Goal: Task Accomplishment & Management: Complete application form

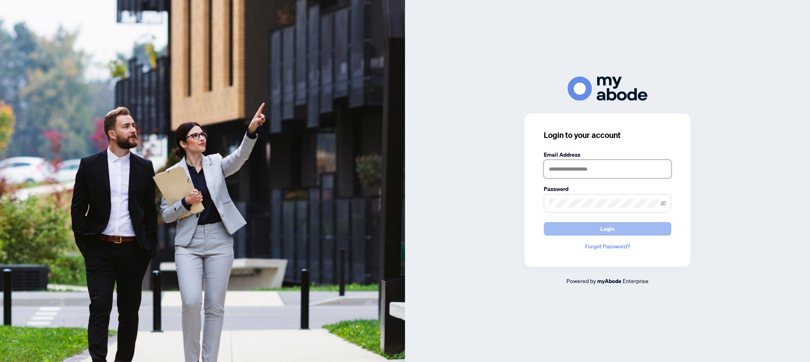
type input "**********"
click at [602, 230] on span "Login" at bounding box center [607, 228] width 14 height 13
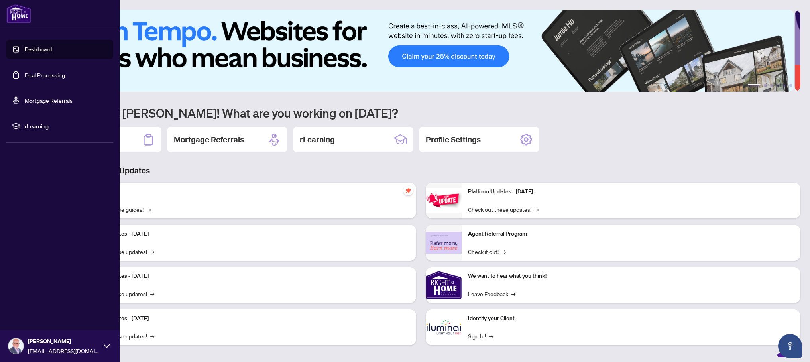
click at [41, 75] on link "Deal Processing" at bounding box center [45, 74] width 40 height 7
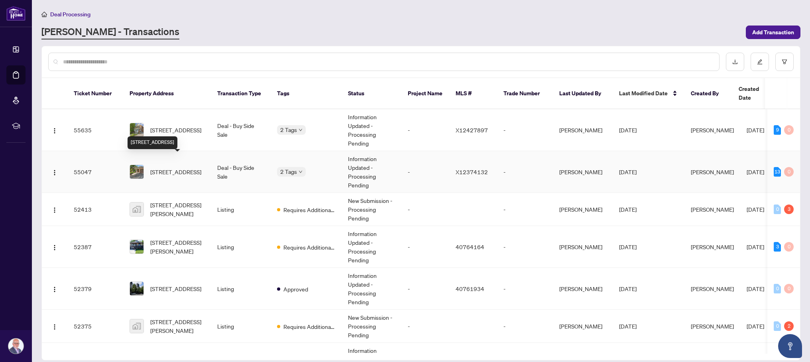
click at [187, 167] on span "[STREET_ADDRESS]" at bounding box center [175, 171] width 51 height 9
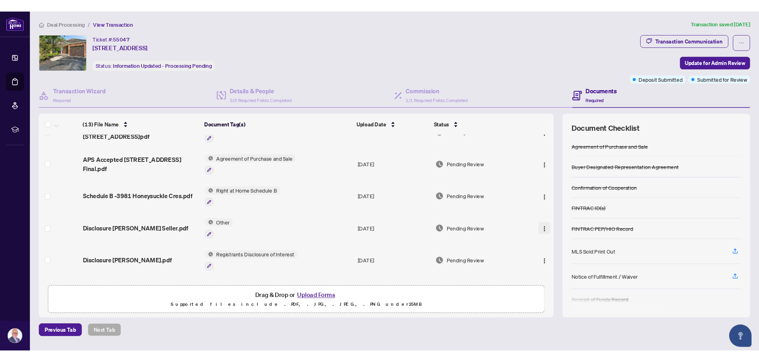
scroll to position [39, 0]
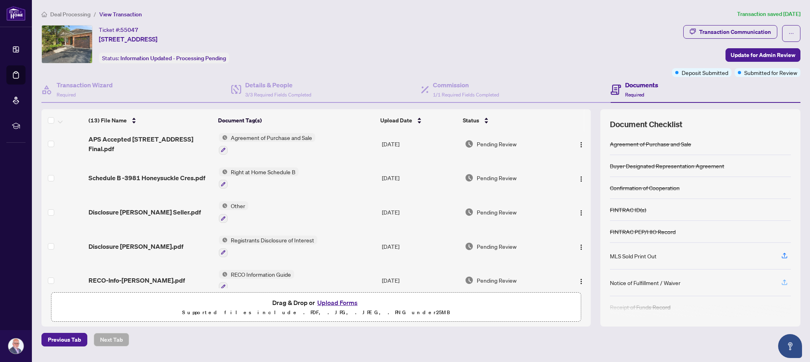
click at [784, 281] on icon "button" at bounding box center [784, 282] width 3 height 4
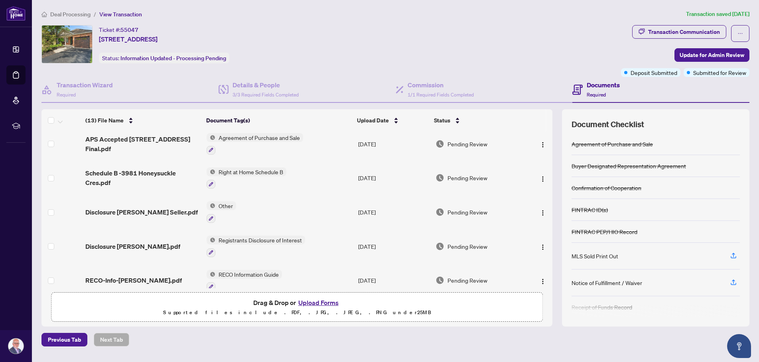
click at [323, 302] on button "Upload Forms" at bounding box center [318, 302] width 45 height 10
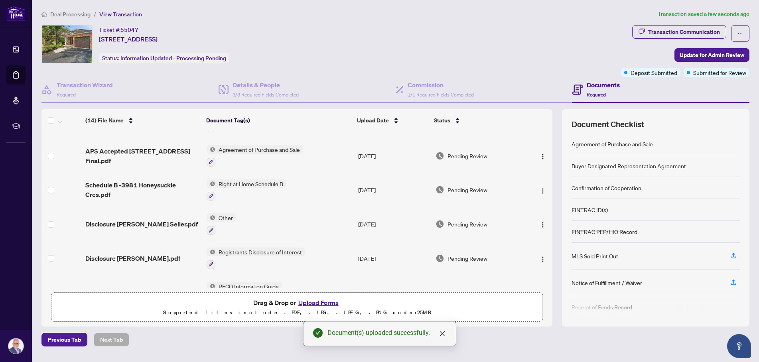
scroll to position [0, 0]
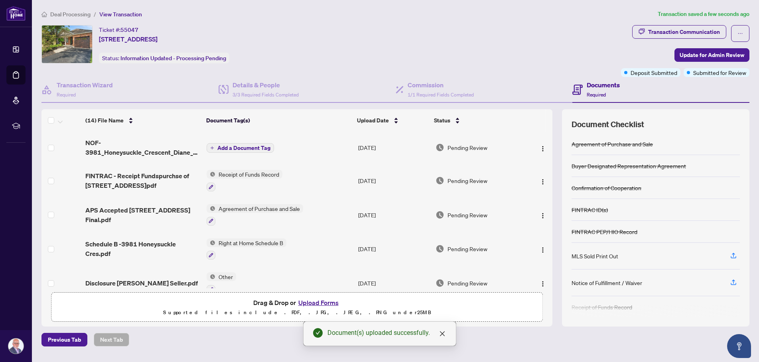
click at [211, 146] on icon "plus" at bounding box center [212, 148] width 4 height 4
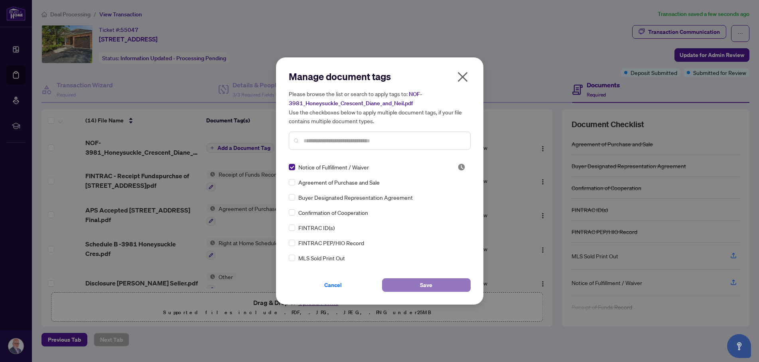
click at [429, 283] on span "Save" at bounding box center [426, 285] width 12 height 13
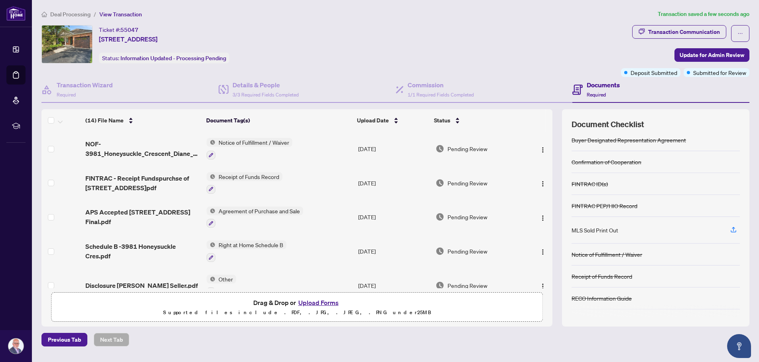
scroll to position [43, 0]
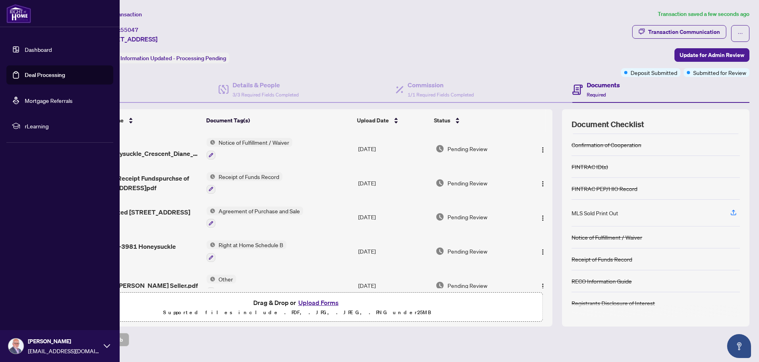
click at [17, 343] on img at bounding box center [15, 346] width 15 height 15
click at [59, 73] on link "Deal Processing" at bounding box center [45, 74] width 40 height 7
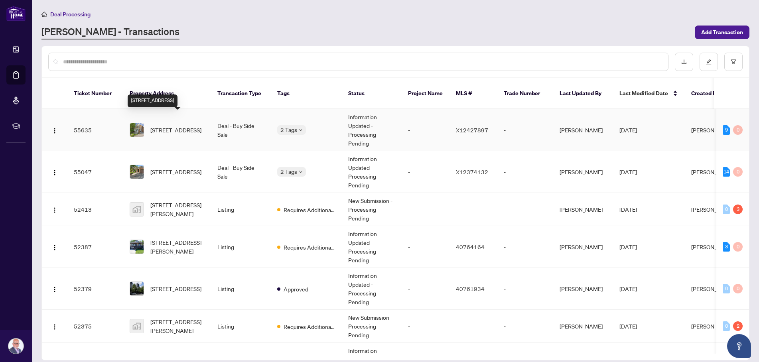
click at [188, 126] on span "[STREET_ADDRESS]" at bounding box center [175, 130] width 51 height 9
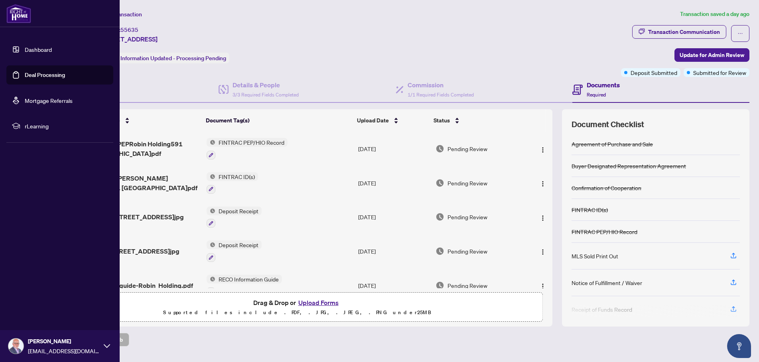
click at [41, 75] on link "Deal Processing" at bounding box center [45, 74] width 40 height 7
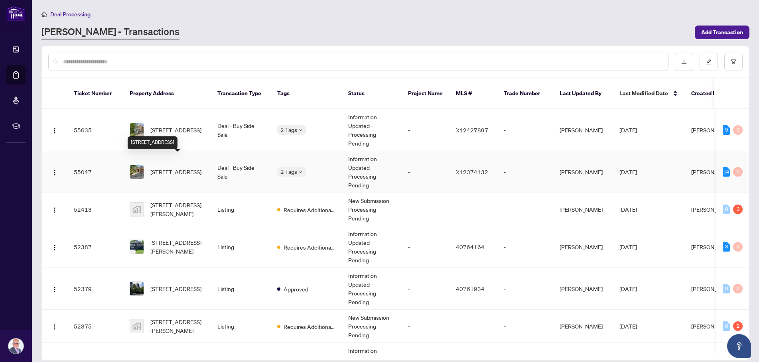
click at [180, 167] on span "[STREET_ADDRESS]" at bounding box center [175, 171] width 51 height 9
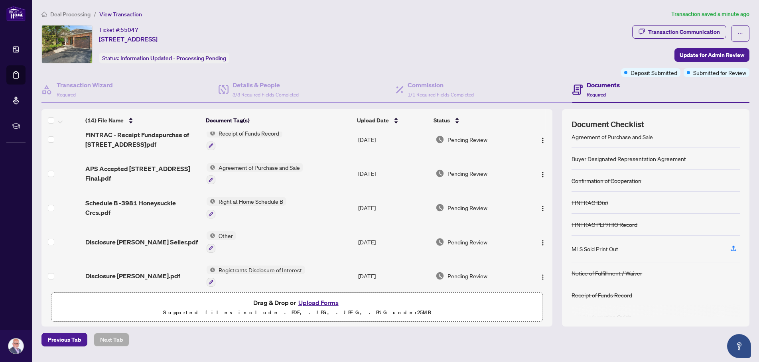
scroll to position [43, 0]
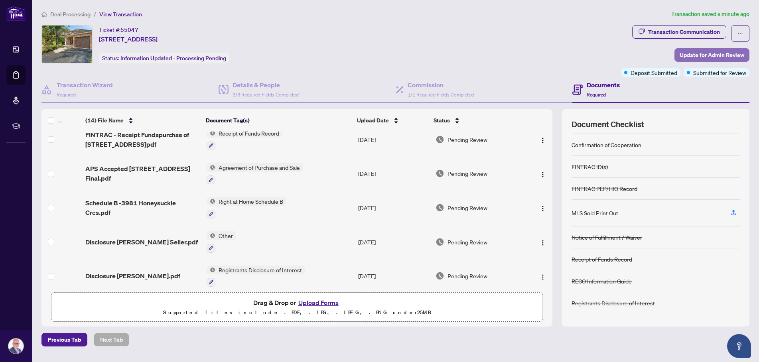
click at [696, 53] on span "Update for Admin Review" at bounding box center [711, 55] width 65 height 13
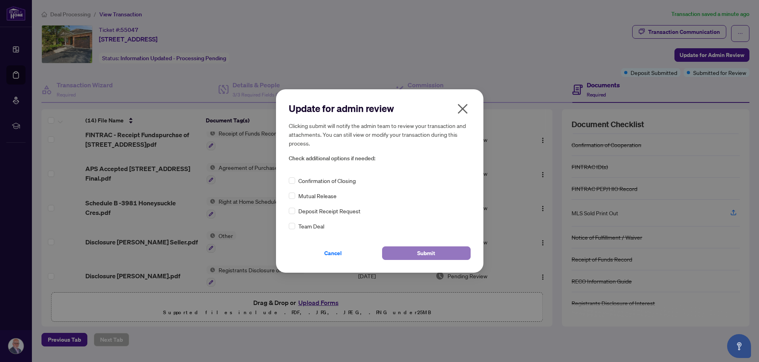
click at [429, 253] on span "Submit" at bounding box center [426, 253] width 18 height 13
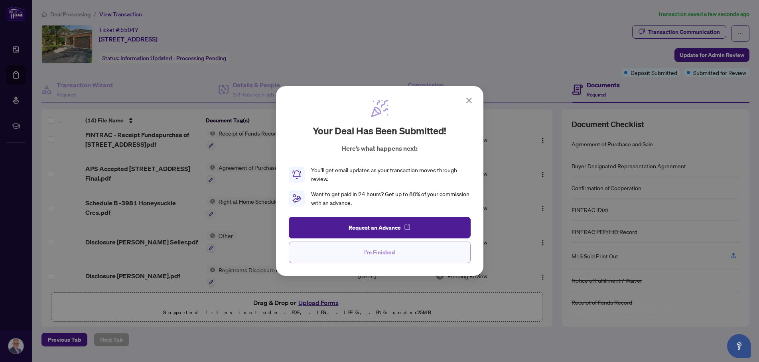
click at [370, 255] on span "I'm Finished" at bounding box center [379, 252] width 31 height 13
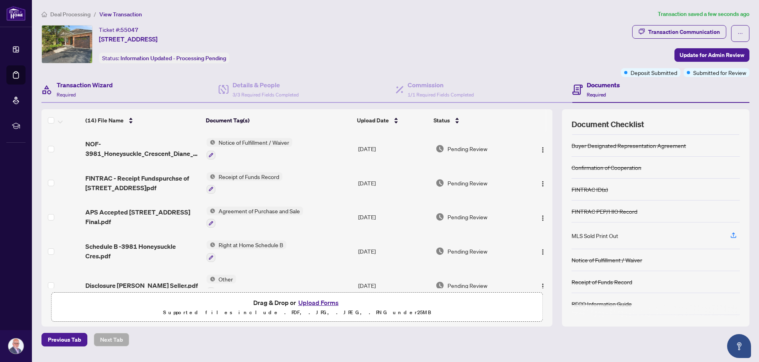
scroll to position [0, 0]
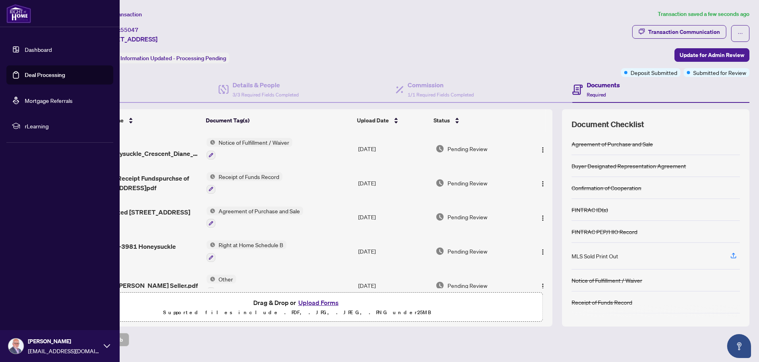
click at [64, 73] on link "Deal Processing" at bounding box center [45, 74] width 40 height 7
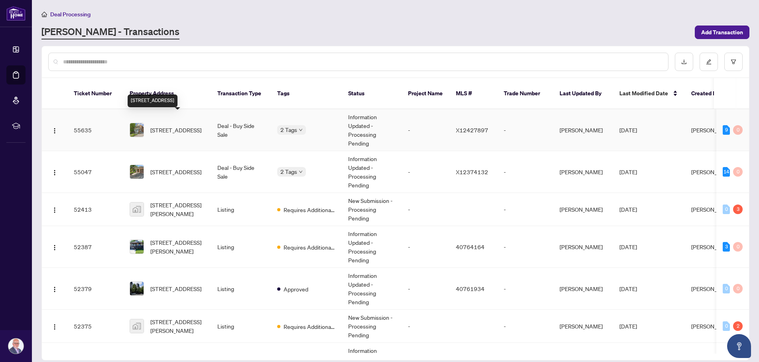
click at [185, 126] on span "[STREET_ADDRESS]" at bounding box center [175, 130] width 51 height 9
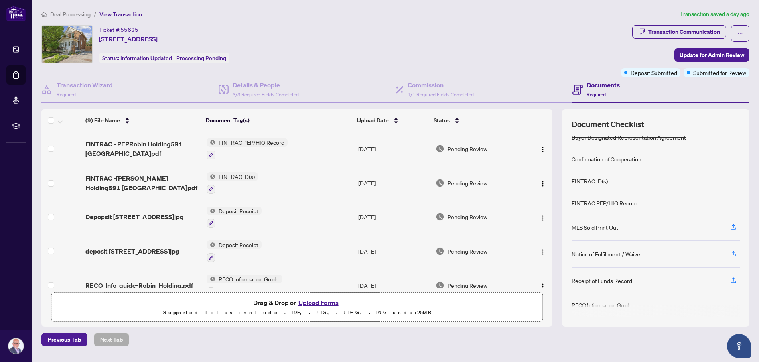
scroll to position [31, 0]
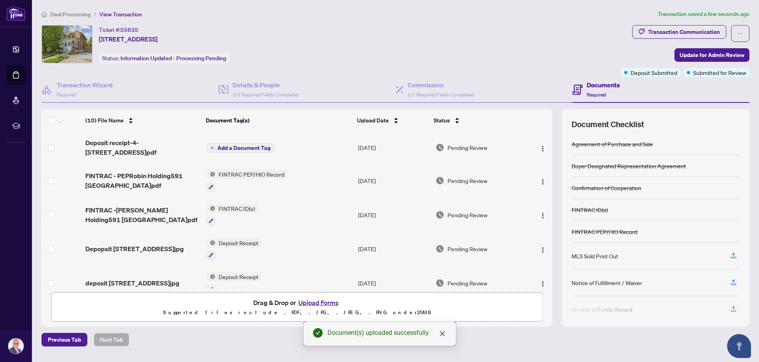
click at [227, 145] on span "Add a Document Tag" at bounding box center [243, 148] width 53 height 6
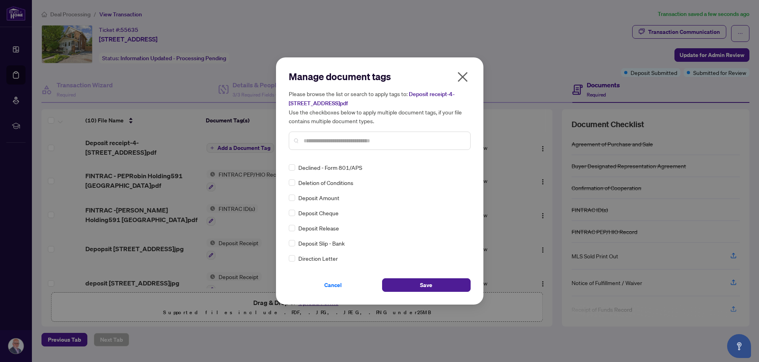
scroll to position [0, 0]
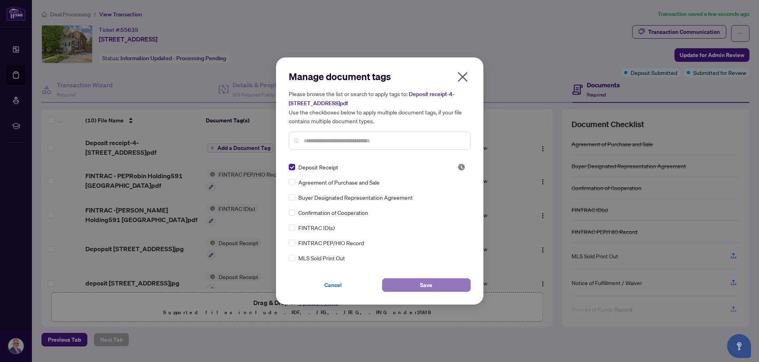
click at [423, 284] on span "Save" at bounding box center [426, 285] width 12 height 13
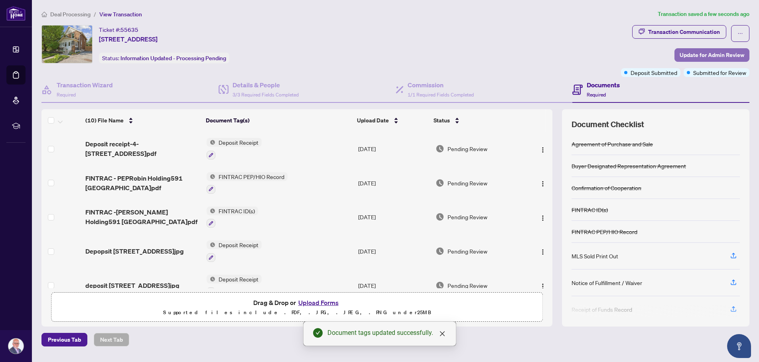
click at [698, 51] on span "Update for Admin Review" at bounding box center [711, 55] width 65 height 13
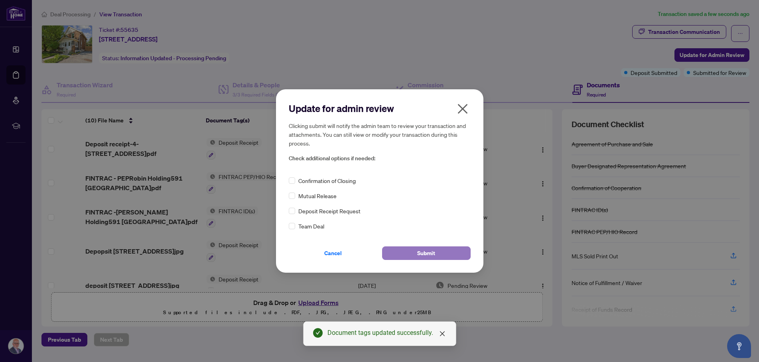
click at [416, 251] on button "Submit" at bounding box center [426, 253] width 89 height 14
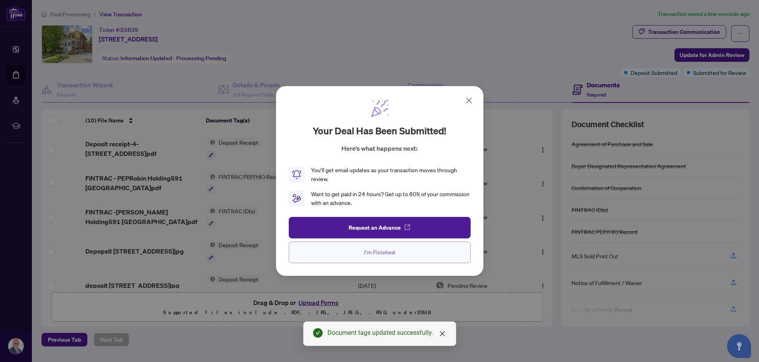
click at [374, 253] on span "I'm Finished" at bounding box center [379, 252] width 31 height 13
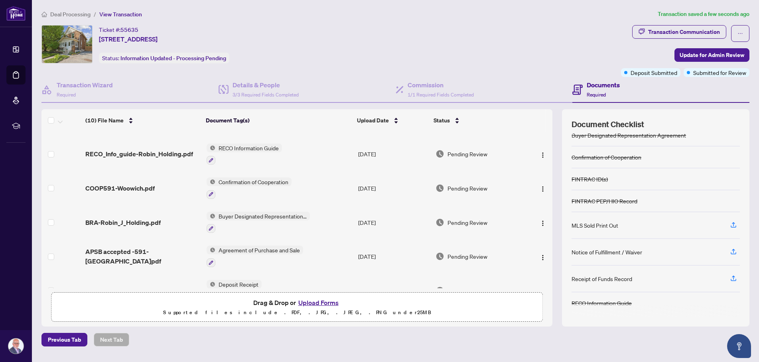
scroll to position [184, 0]
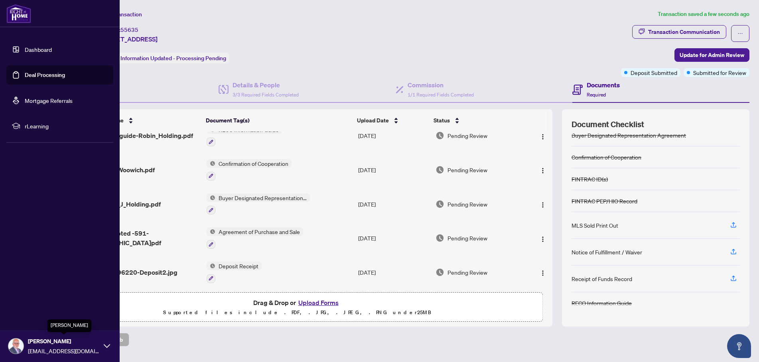
click at [43, 344] on span "[PERSON_NAME]" at bounding box center [64, 341] width 72 height 9
click at [26, 299] on span "Logout" at bounding box center [32, 298] width 18 height 13
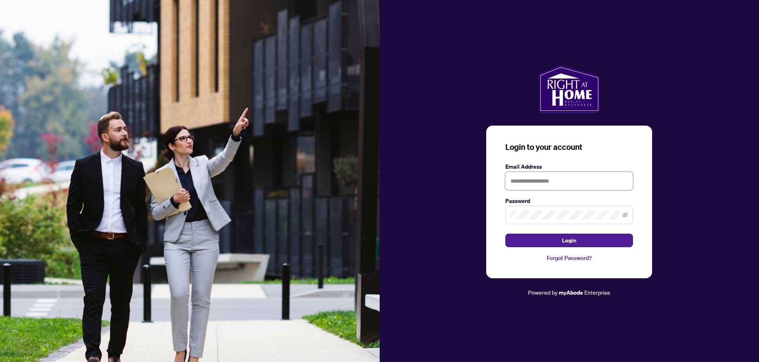
type input "**********"
